Goal: Register for event/course

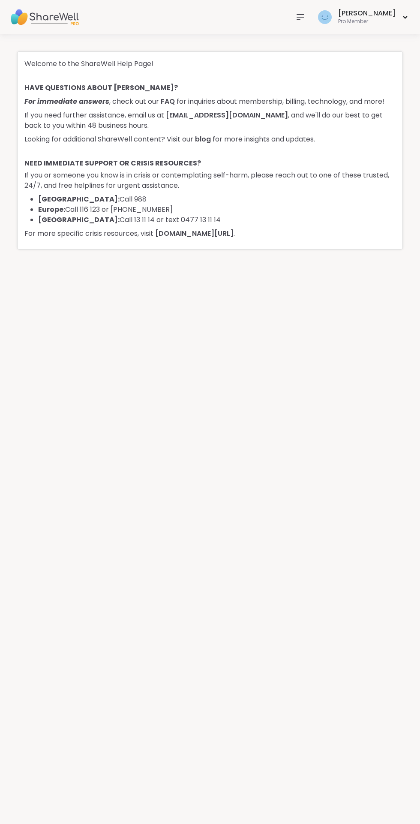
click at [304, 15] on icon at bounding box center [300, 17] width 7 height 5
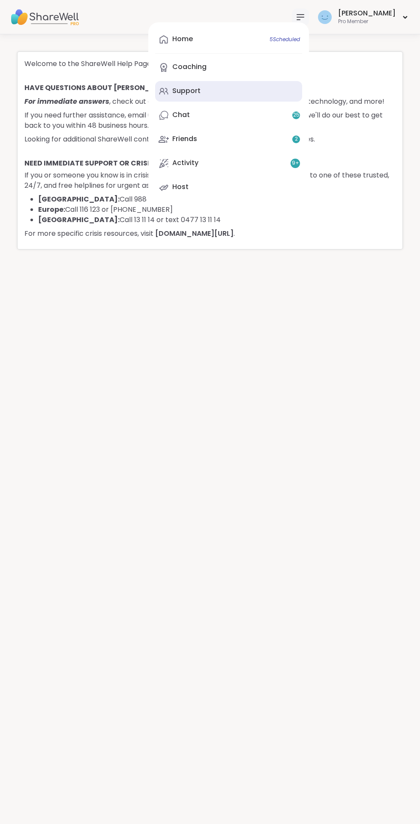
click at [201, 95] on div "Support" at bounding box center [186, 90] width 28 height 9
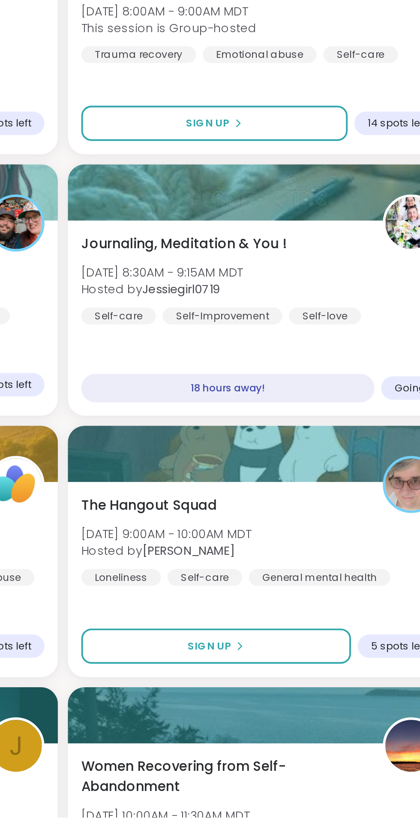
scroll to position [1691, 0]
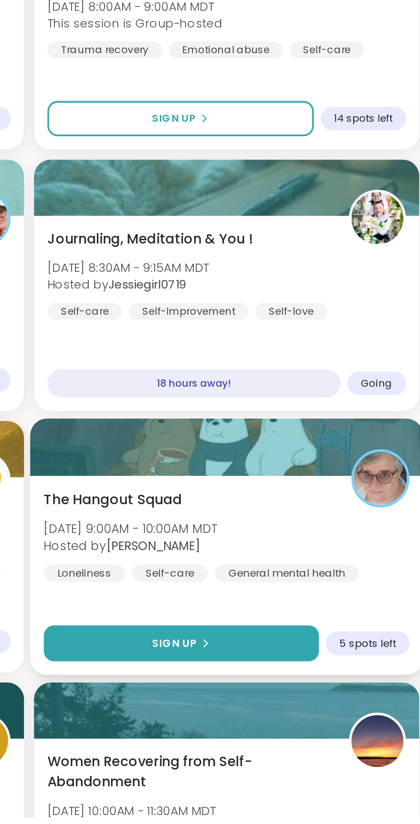
click at [288, 736] on span "Sign Up" at bounding box center [284, 735] width 23 height 8
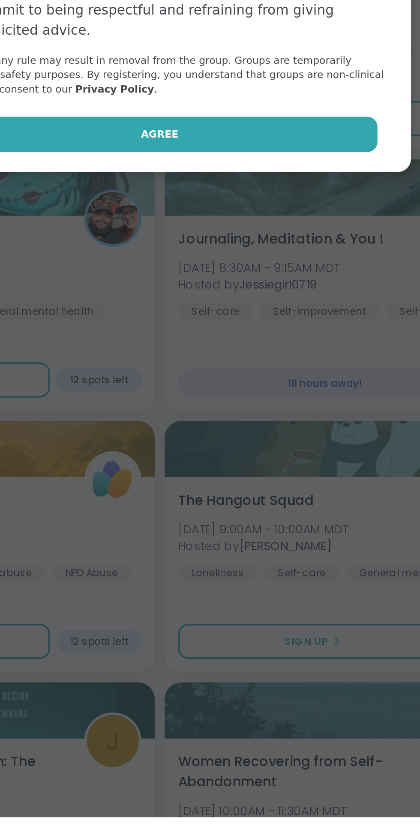
click at [206, 475] on span "Agree" at bounding box center [210, 475] width 19 height 8
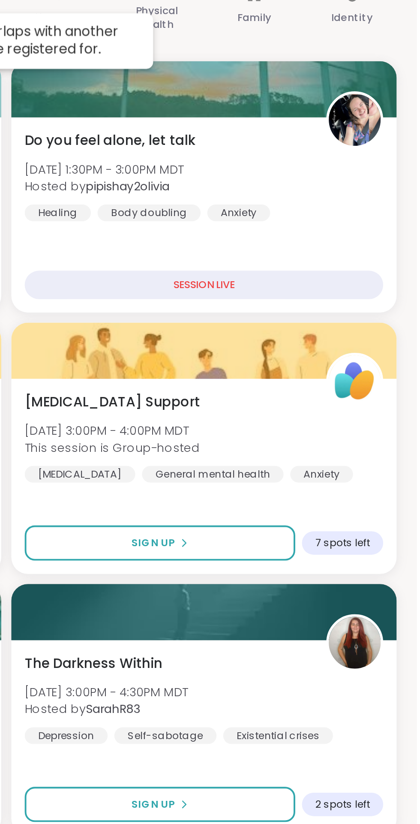
scroll to position [0, 0]
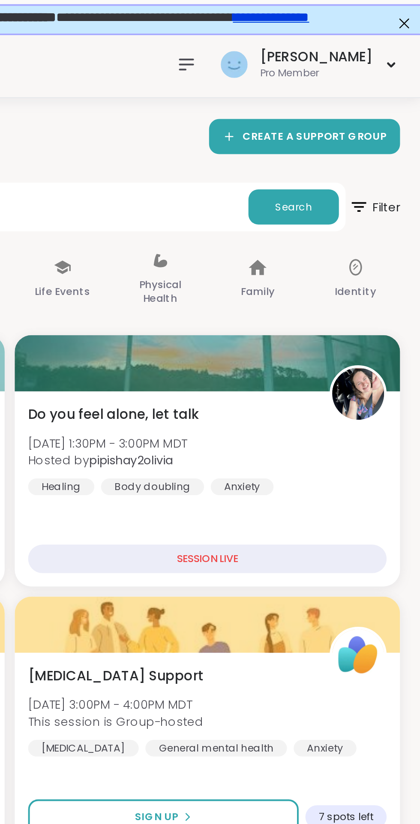
click at [306, 33] on icon at bounding box center [300, 33] width 10 height 10
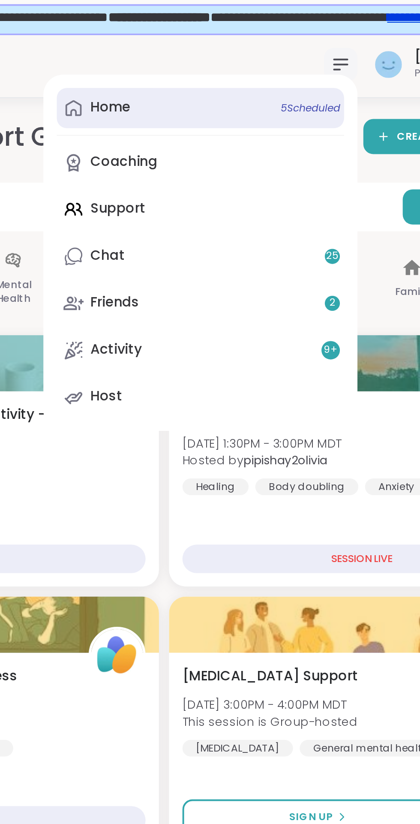
click at [193, 60] on div "Home 5 Scheduled" at bounding box center [182, 54] width 21 height 9
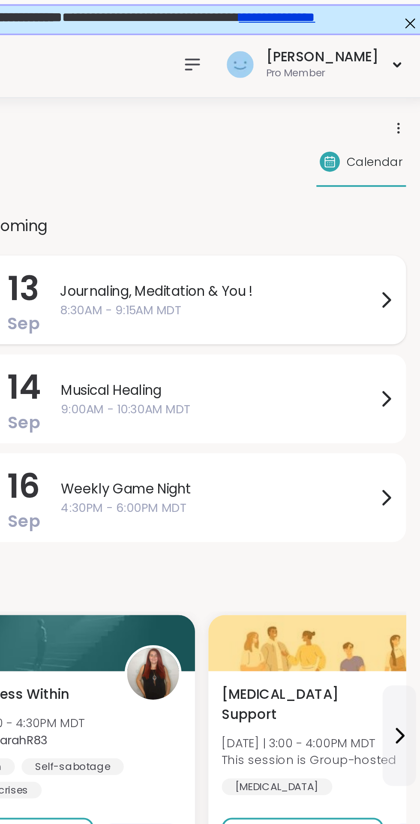
click at [398, 151] on icon at bounding box center [399, 153] width 3 height 7
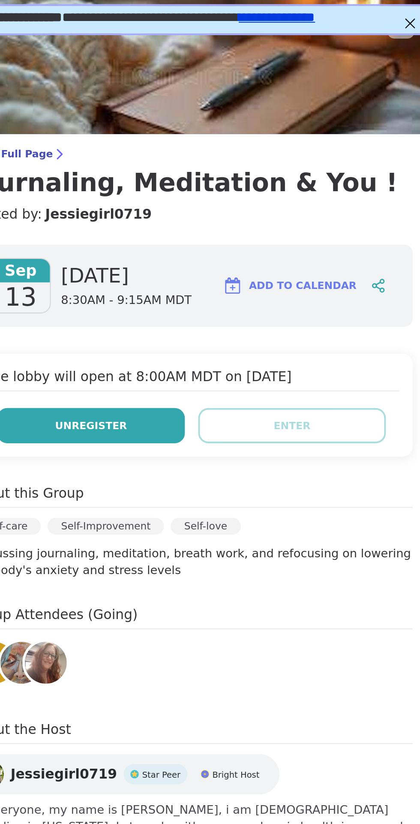
click at [260, 218] on span "Unregister" at bounding box center [248, 218] width 37 height 8
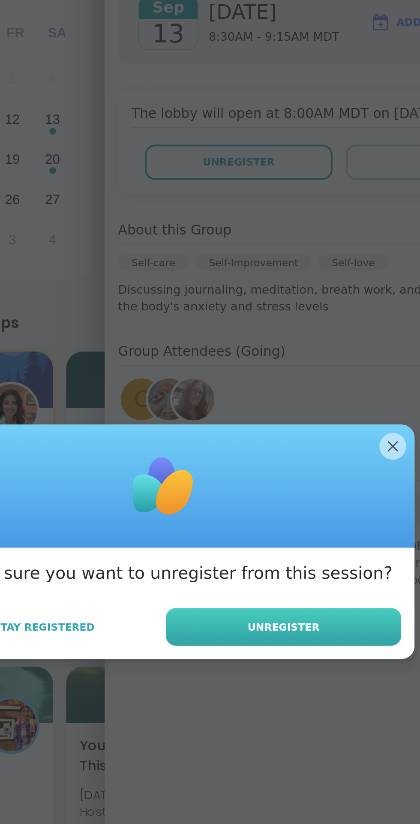
click at [273, 460] on span "Unregister" at bounding box center [271, 456] width 37 height 8
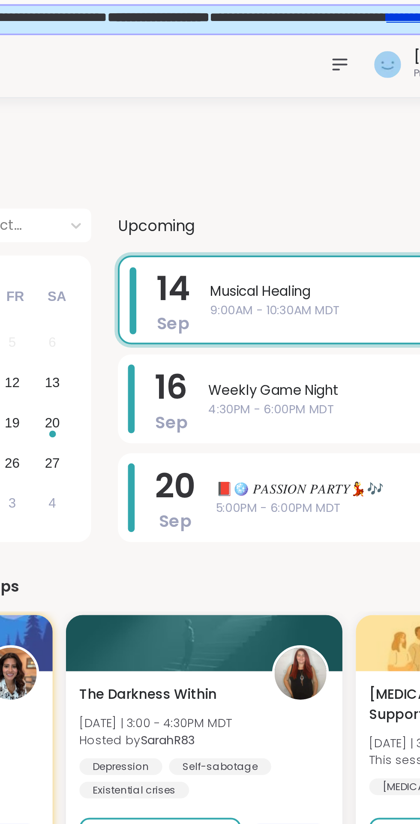
click at [306, 31] on icon at bounding box center [300, 33] width 10 height 10
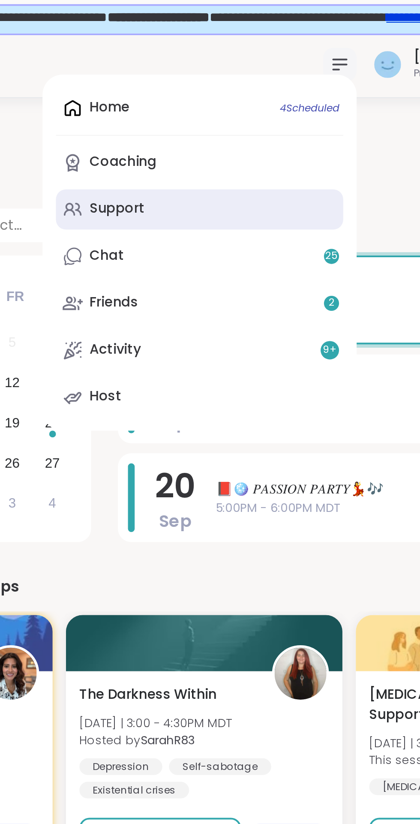
click at [201, 110] on div "Support" at bounding box center [186, 106] width 28 height 9
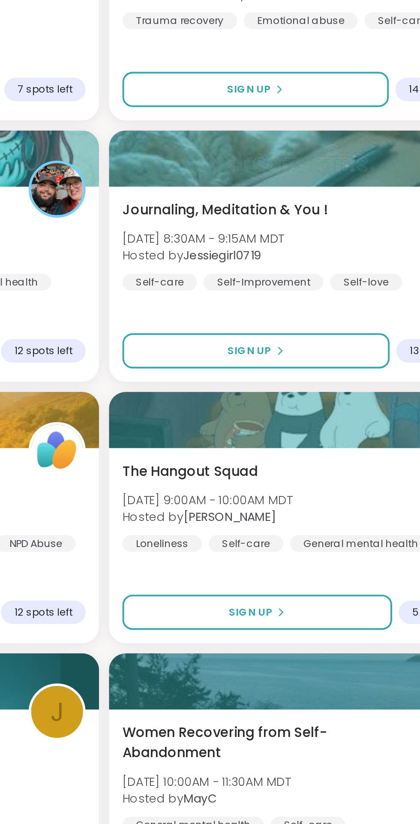
scroll to position [1787, 0]
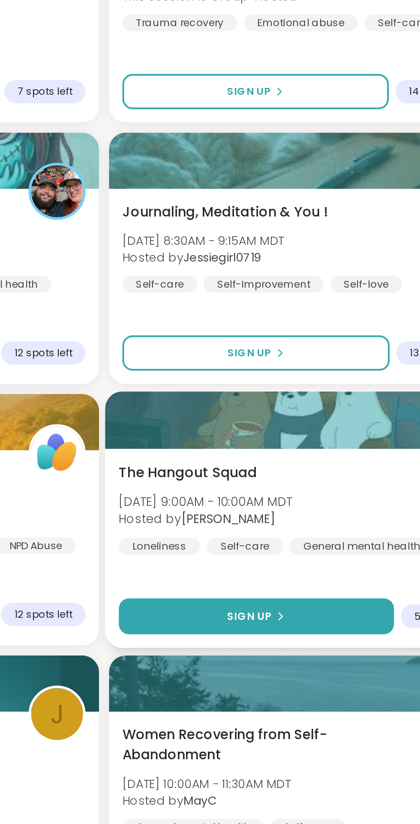
click at [282, 635] on span "Sign Up" at bounding box center [284, 639] width 23 height 8
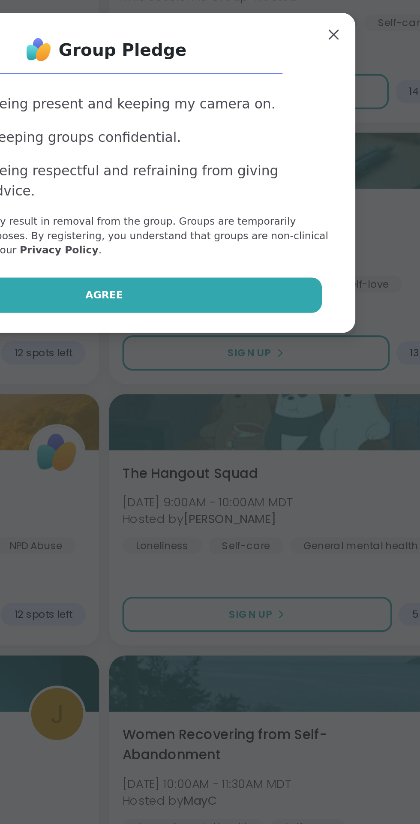
click at [211, 474] on span "Agree" at bounding box center [210, 475] width 19 height 8
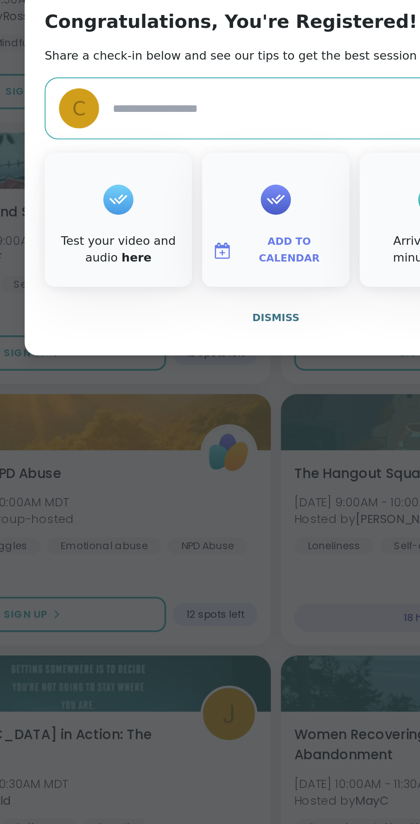
click at [216, 452] on span "Add to Calendar" at bounding box center [216, 451] width 51 height 17
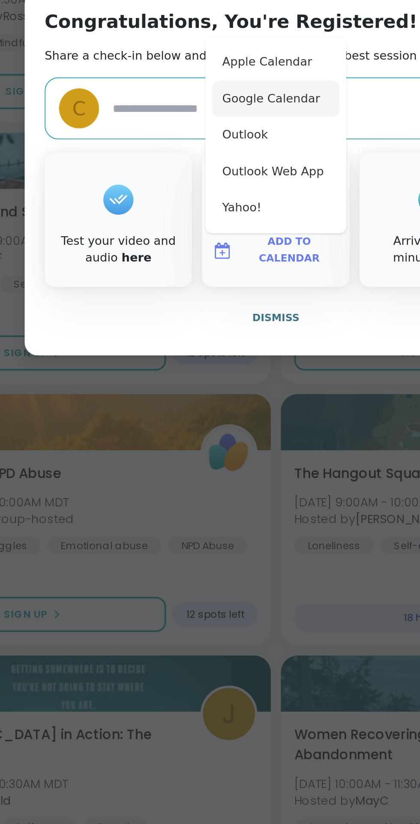
click at [213, 375] on button "Google Calendar" at bounding box center [210, 374] width 65 height 19
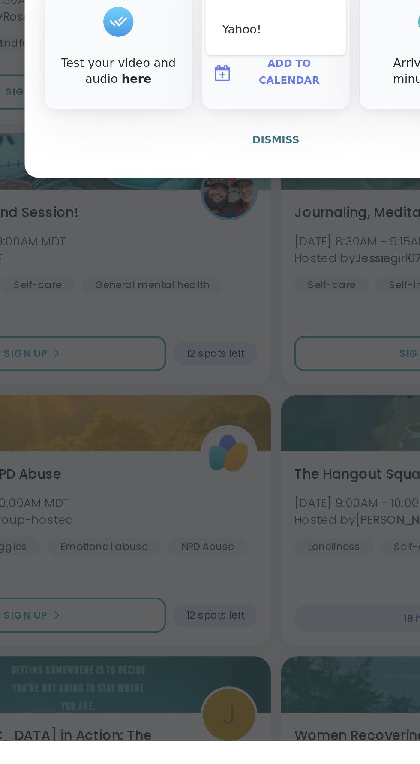
type textarea "*"
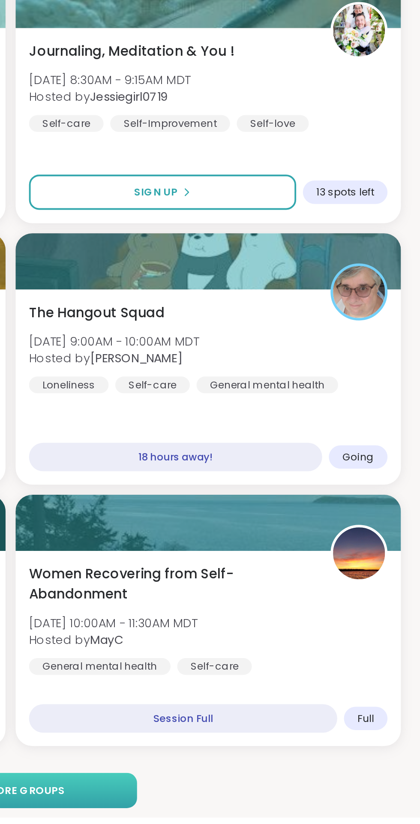
click at [227, 811] on span "Load more groups" at bounding box center [210, 811] width 56 height 8
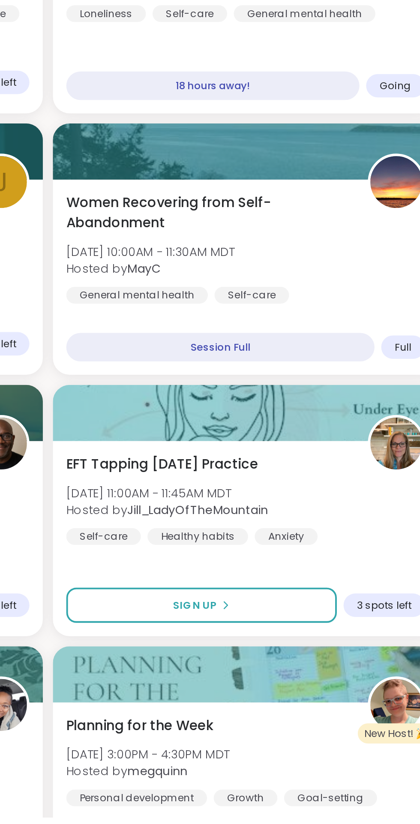
scroll to position [1981, 0]
